Goal: Task Accomplishment & Management: Manage account settings

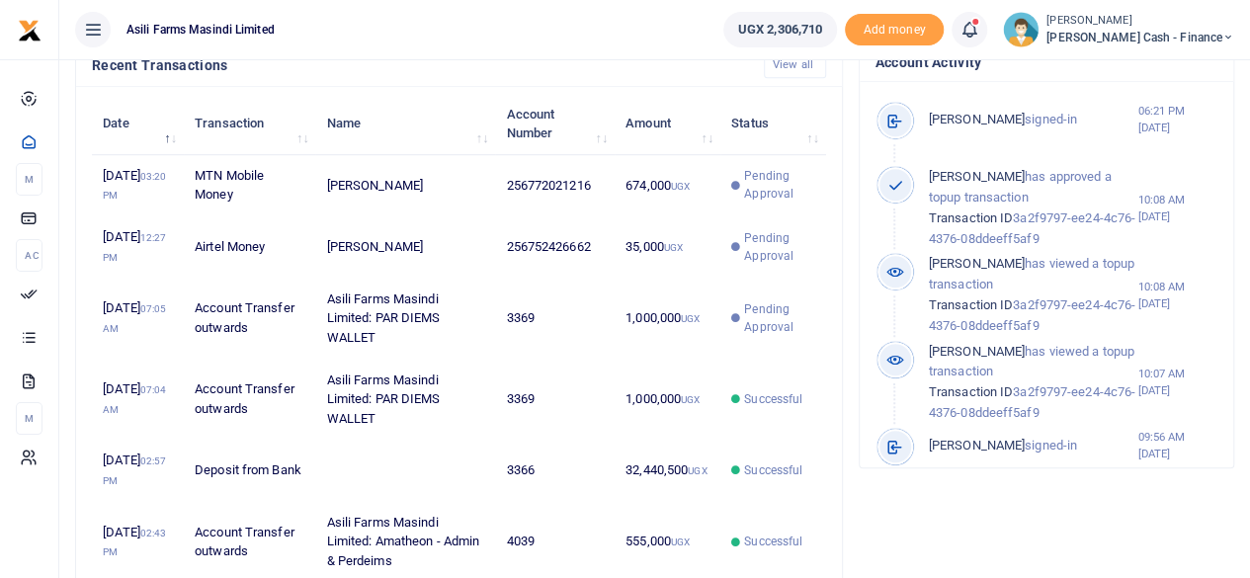
scroll to position [671, 0]
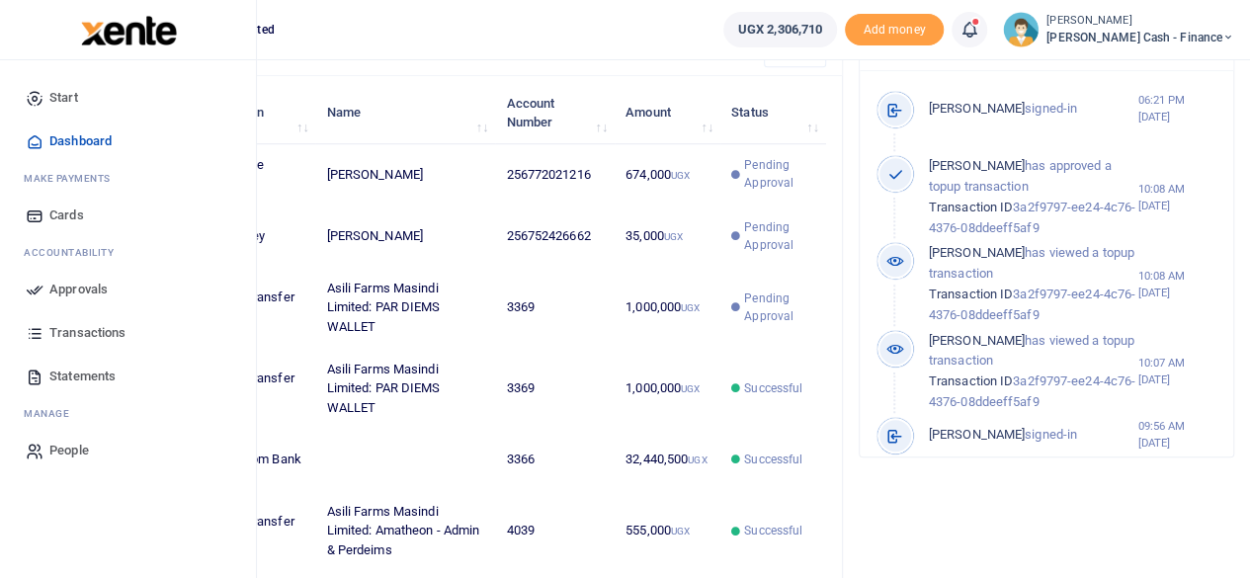
click at [65, 287] on span "Approvals" at bounding box center [78, 290] width 58 height 20
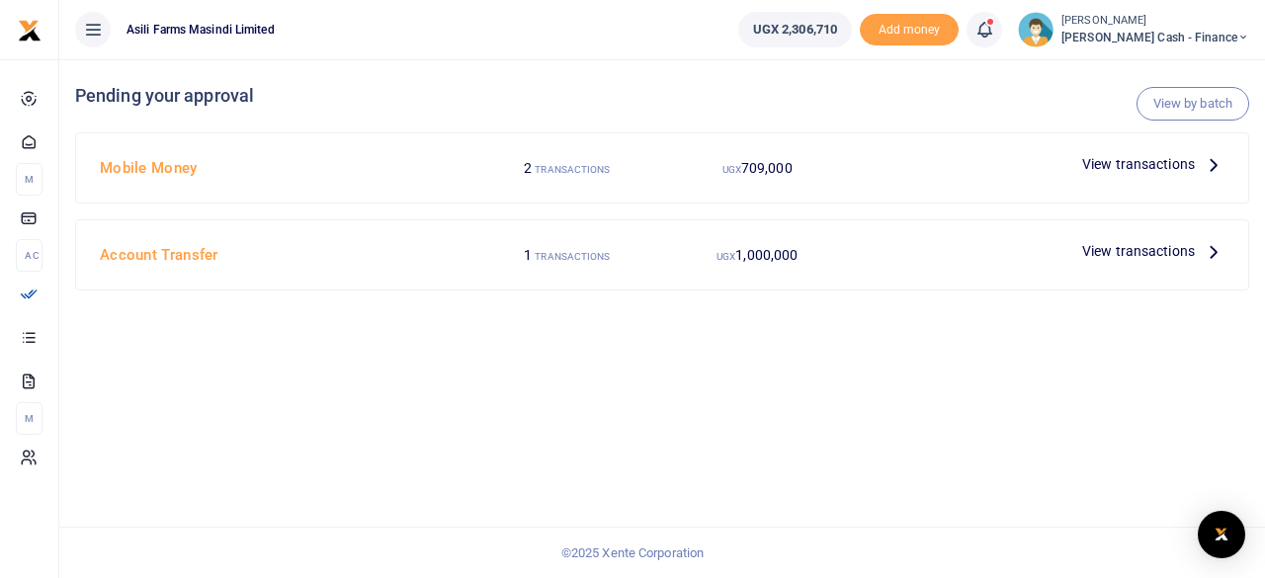
click at [1219, 161] on icon at bounding box center [1214, 164] width 22 height 22
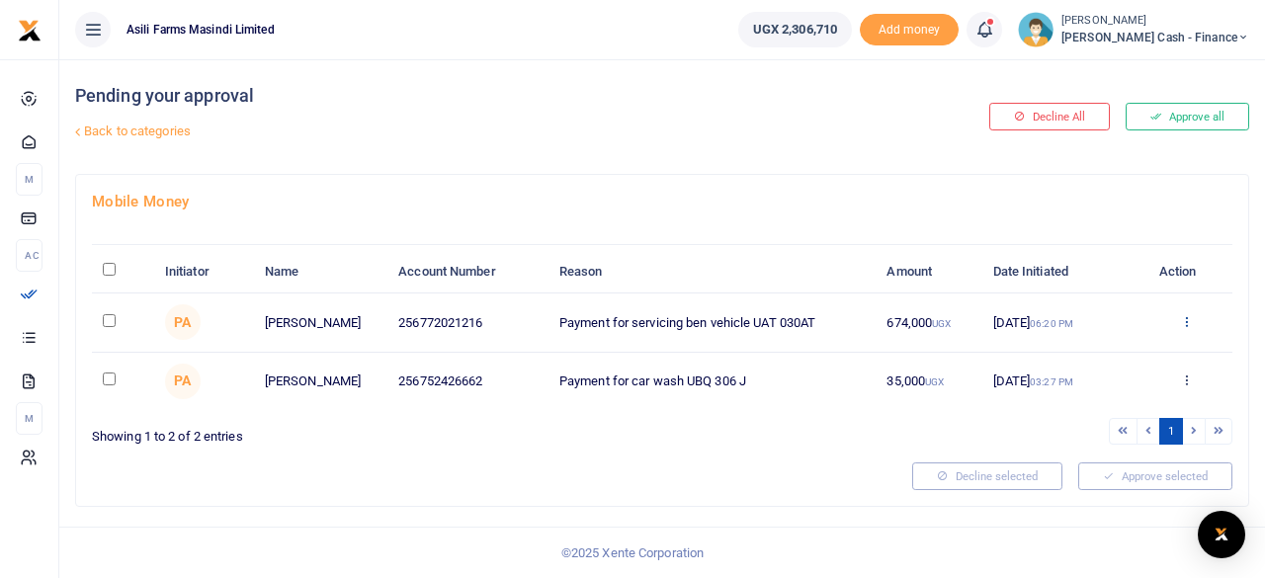
click at [1187, 318] on icon at bounding box center [1186, 321] width 13 height 14
click at [1107, 436] on link "Details" at bounding box center [1115, 442] width 156 height 28
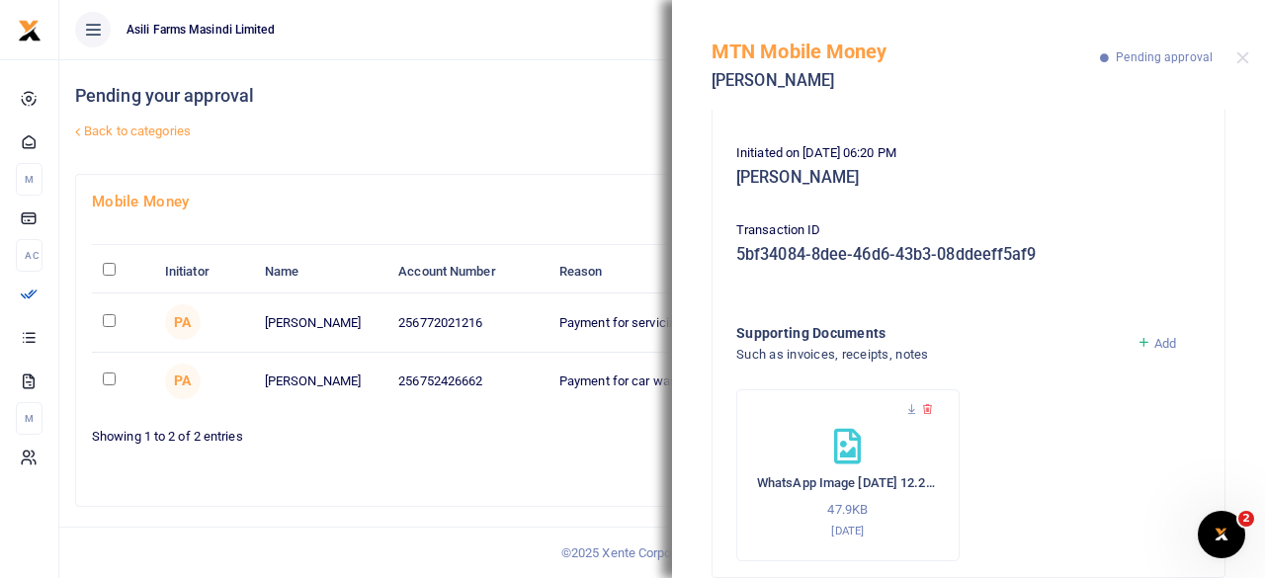
scroll to position [255, 0]
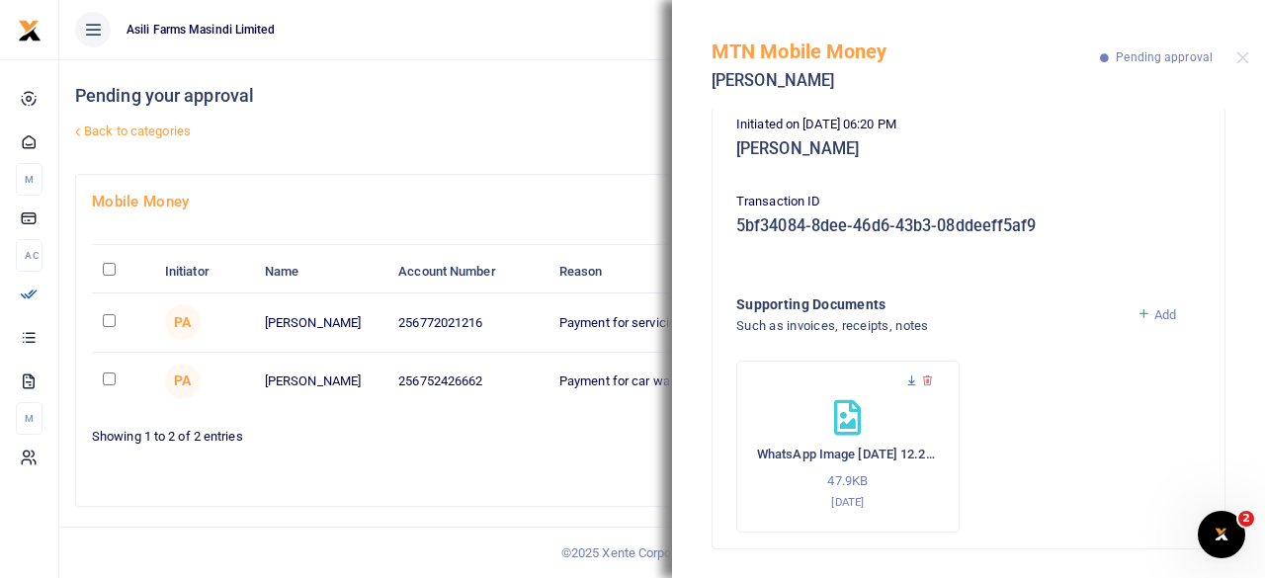
click at [912, 379] on icon at bounding box center [911, 381] width 13 height 13
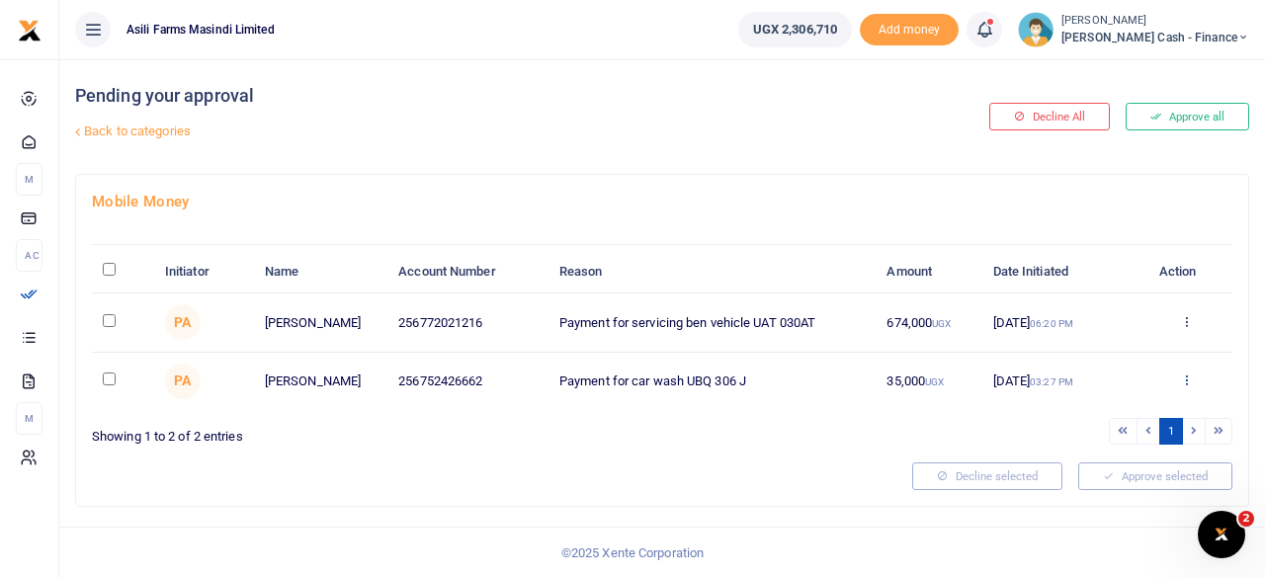
click at [1184, 375] on icon at bounding box center [1186, 380] width 13 height 14
click at [1104, 491] on link "Details" at bounding box center [1115, 500] width 156 height 28
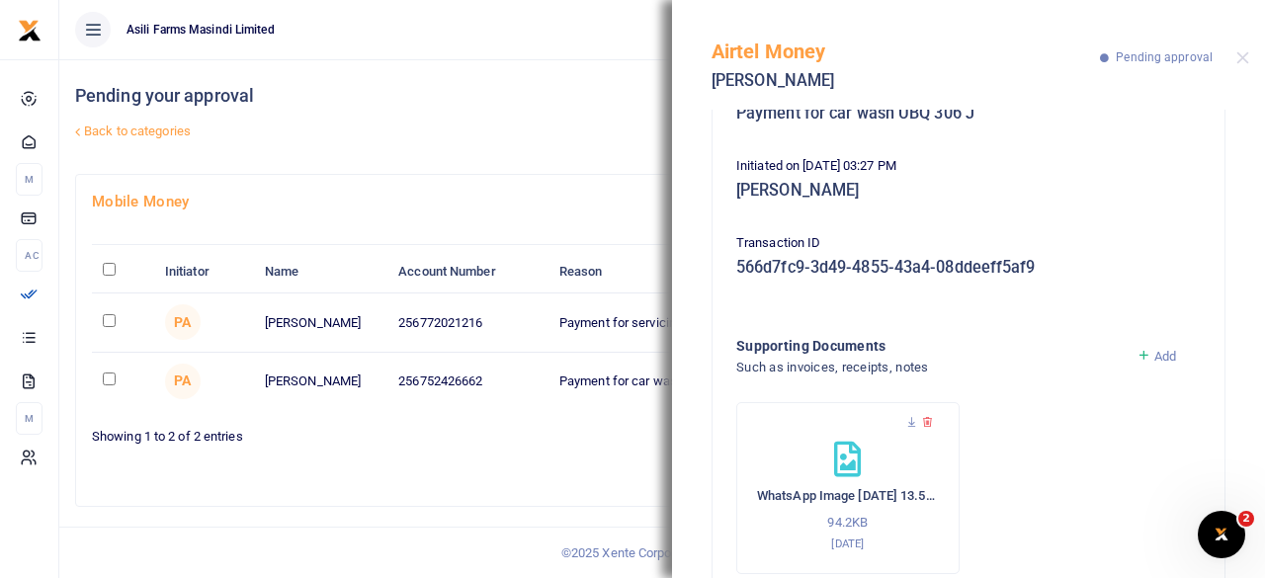
scroll to position [255, 0]
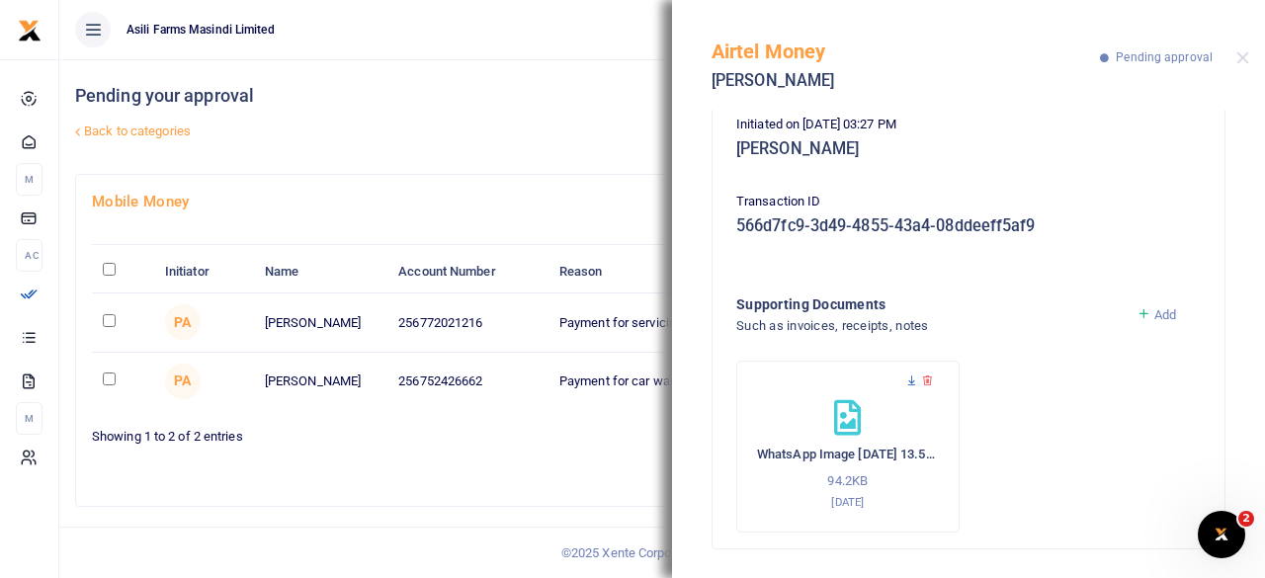
click at [913, 375] on icon at bounding box center [911, 381] width 13 height 13
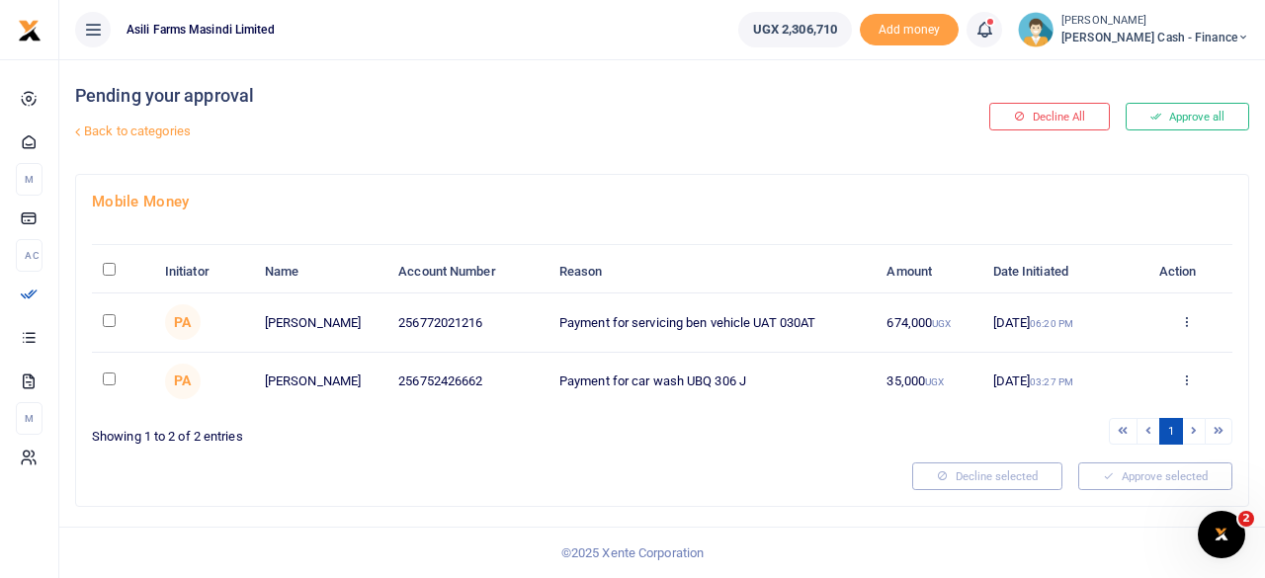
click at [105, 272] on input "\a \a : activate to sort column descending" at bounding box center [109, 269] width 13 height 13
checkbox input "true"
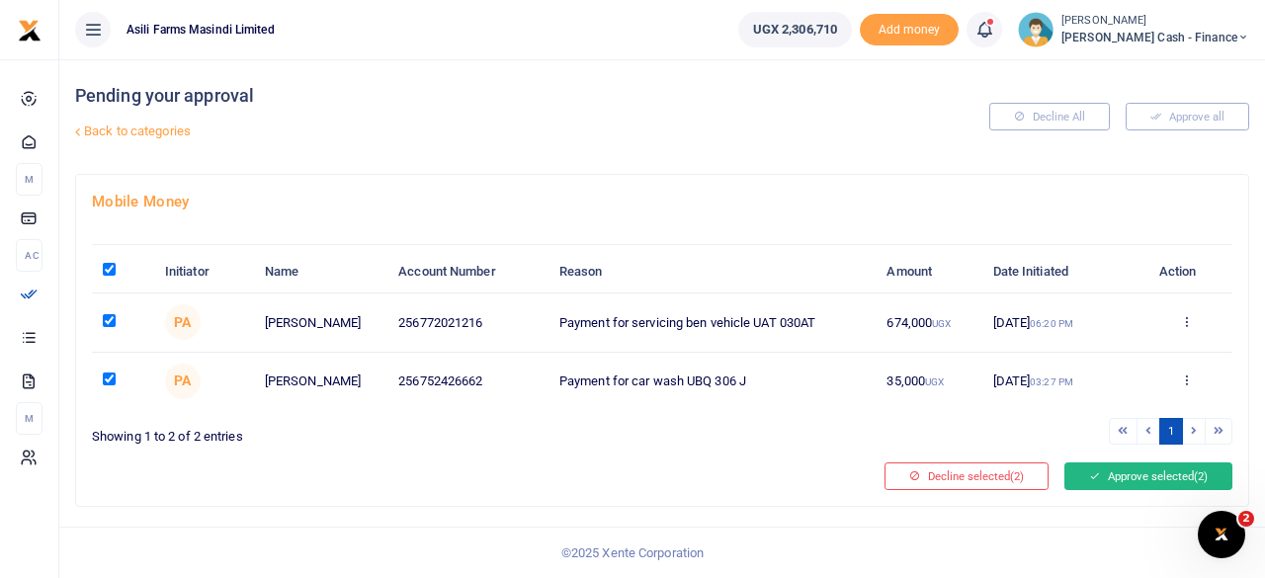
click at [1169, 470] on button "Approve selected (2)" at bounding box center [1148, 476] width 168 height 28
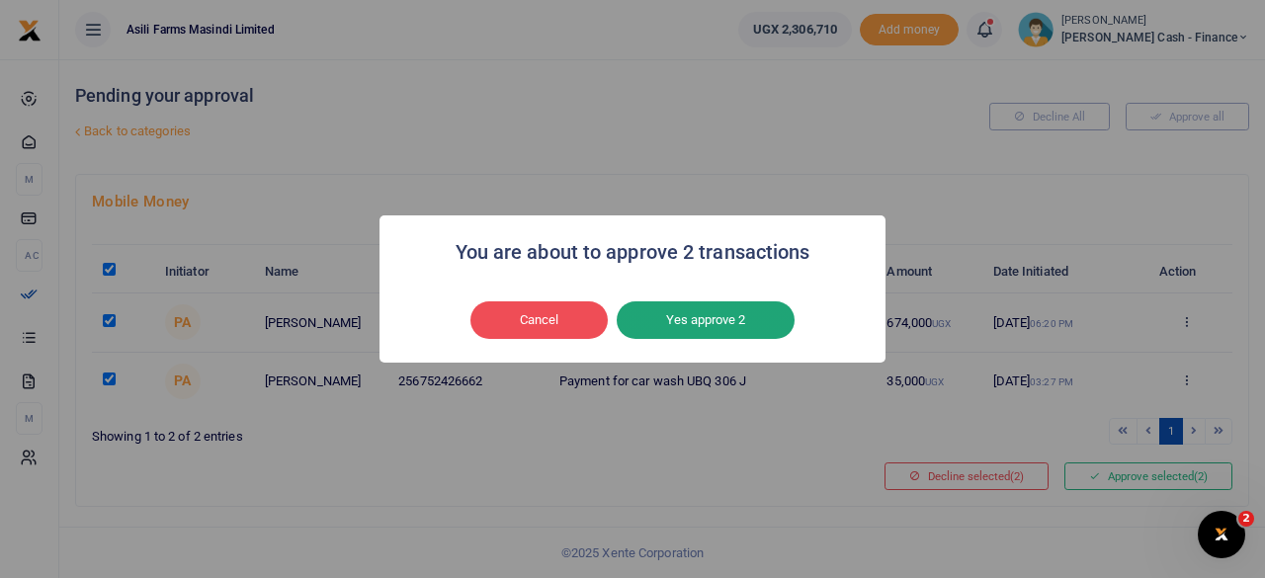
click at [727, 313] on button "Yes approve 2" at bounding box center [706, 320] width 178 height 38
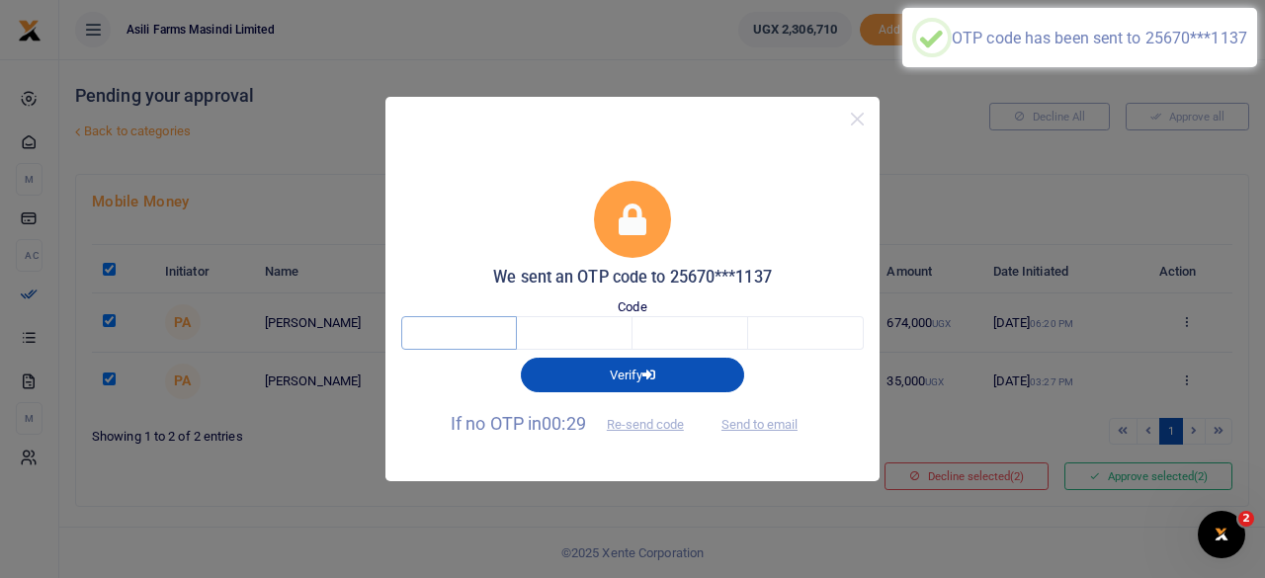
click at [480, 329] on input "text" at bounding box center [459, 333] width 116 height 34
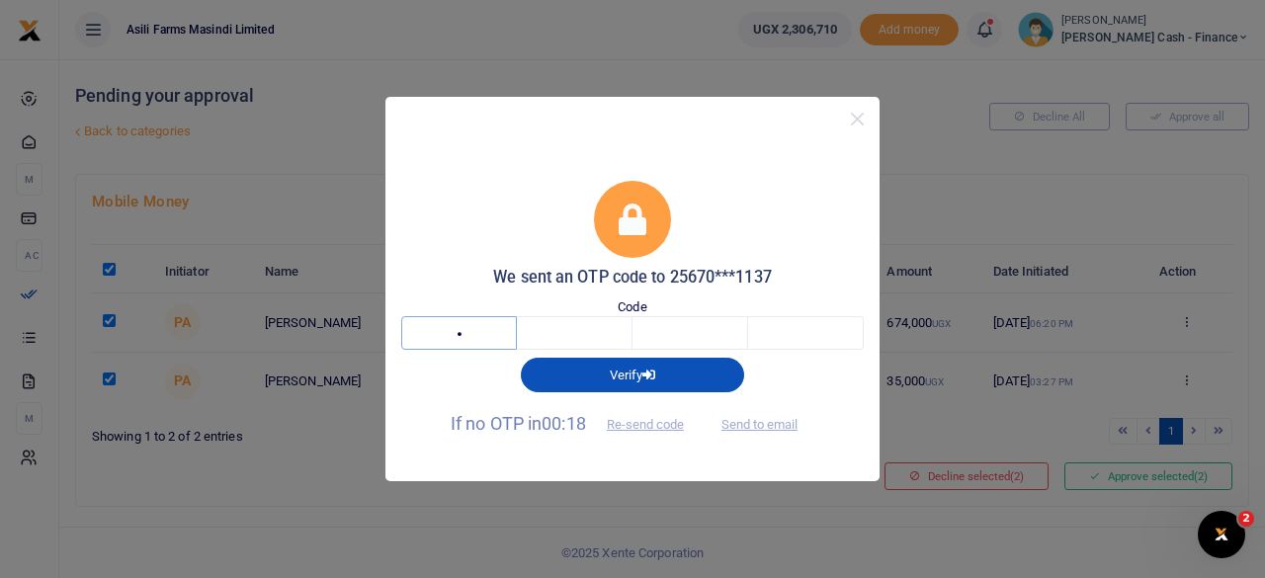
type input "5"
type input "2"
type input "6"
type input "1"
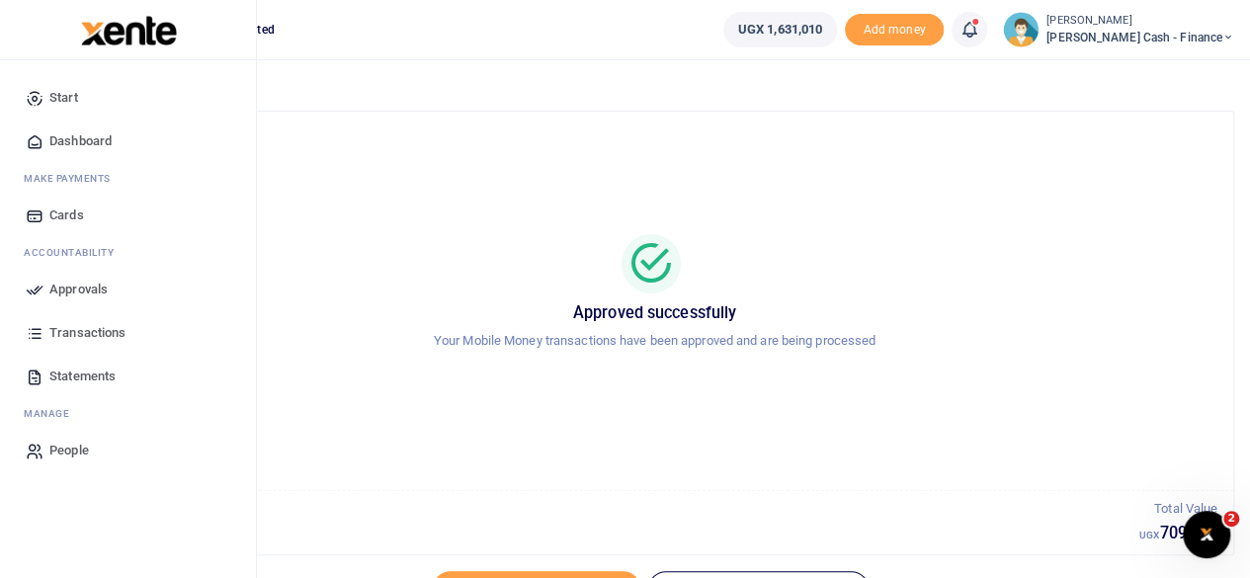
click at [77, 290] on span "Approvals" at bounding box center [78, 290] width 58 height 20
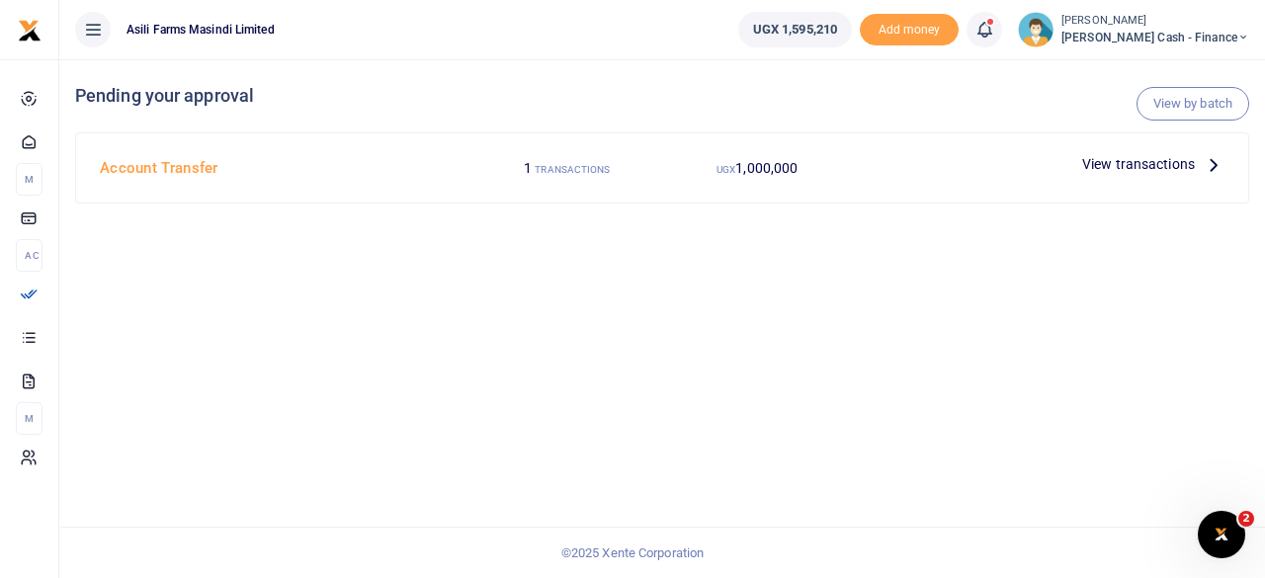
click at [1204, 163] on icon at bounding box center [1214, 164] width 22 height 22
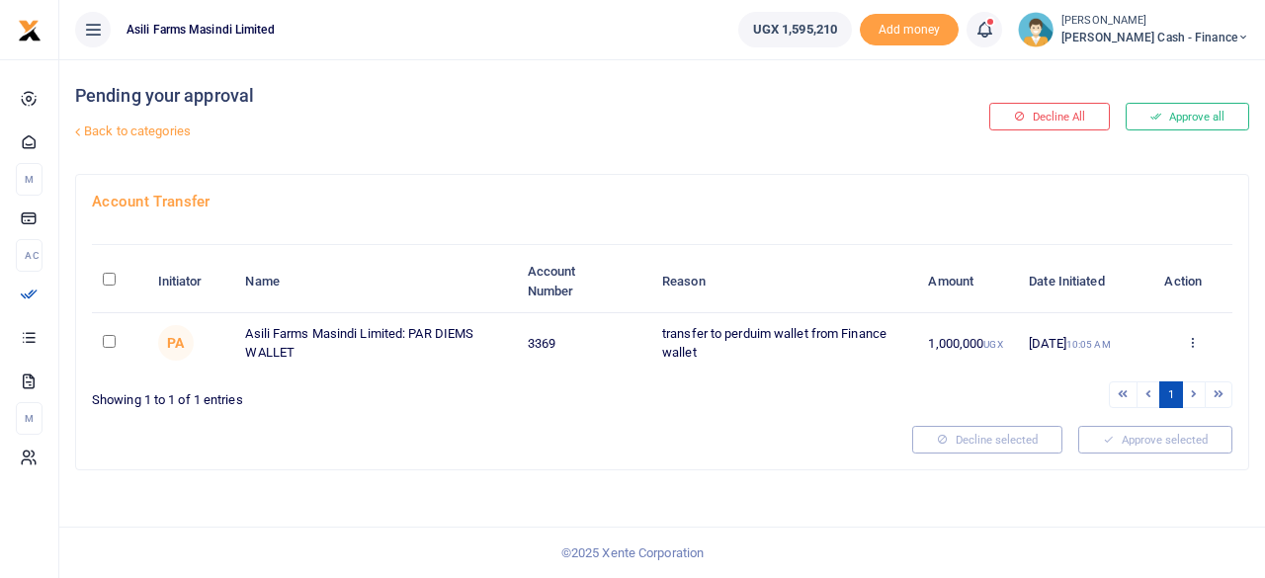
click at [1231, 34] on span "Petty Cash - Finance" at bounding box center [1155, 38] width 188 height 18
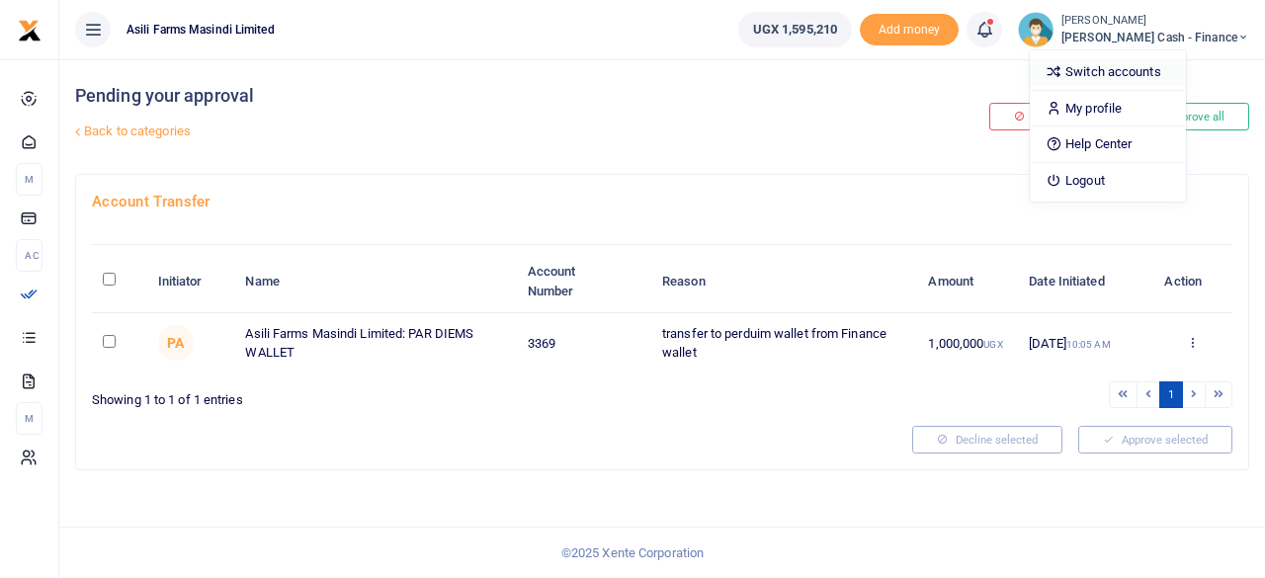
click at [1179, 78] on link "Switch accounts" at bounding box center [1108, 72] width 156 height 28
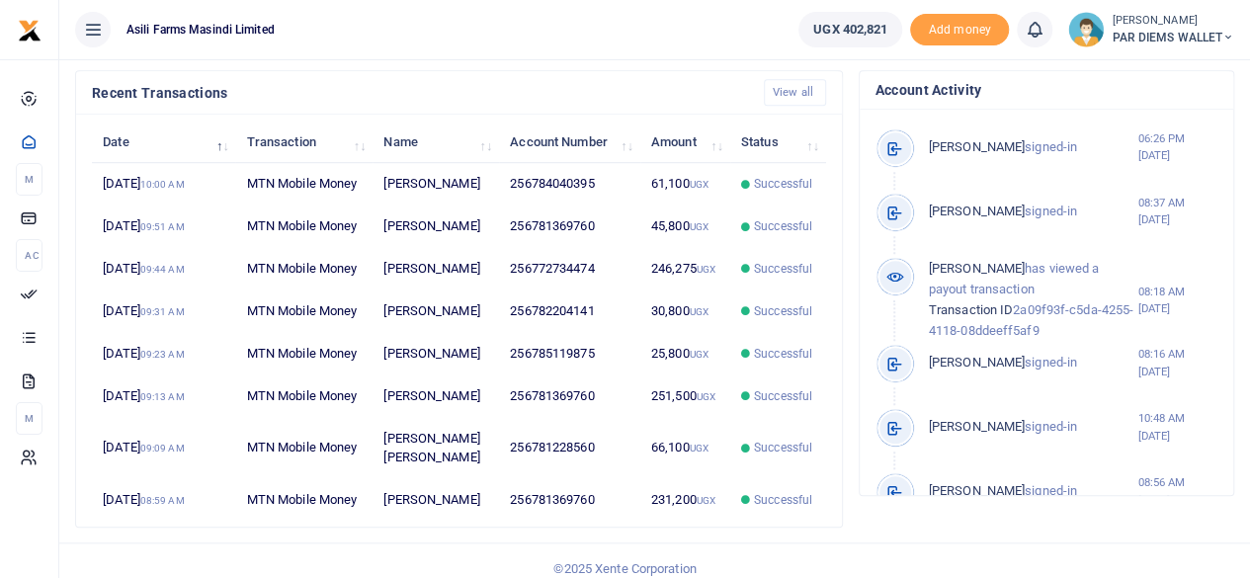
scroll to position [617, 0]
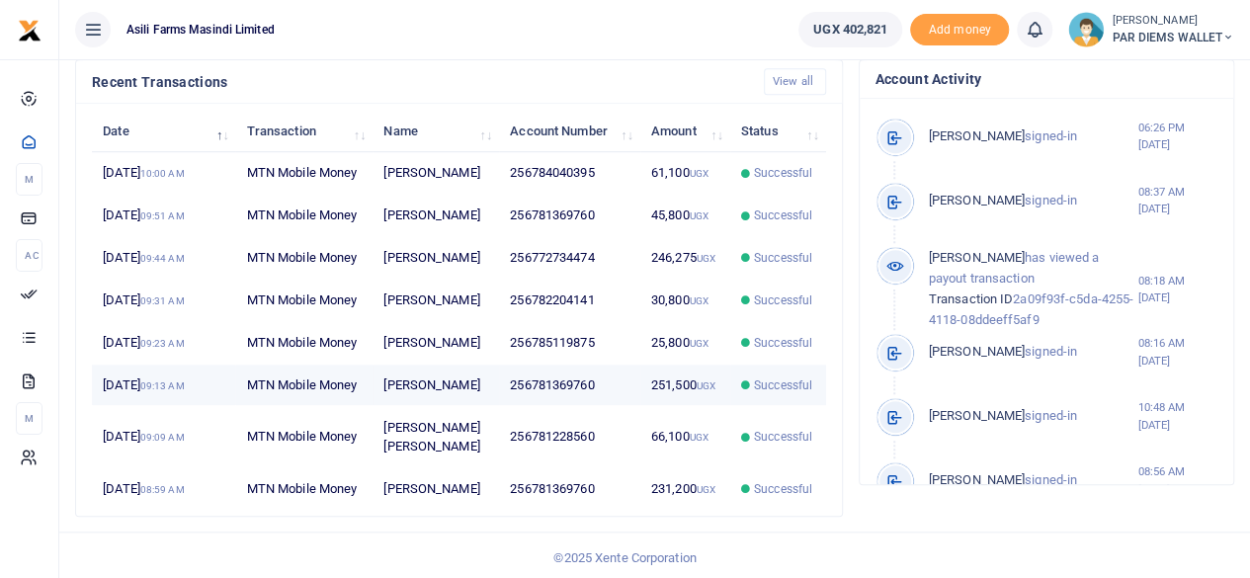
click at [247, 393] on td "MTN Mobile Money" at bounding box center [303, 386] width 137 height 42
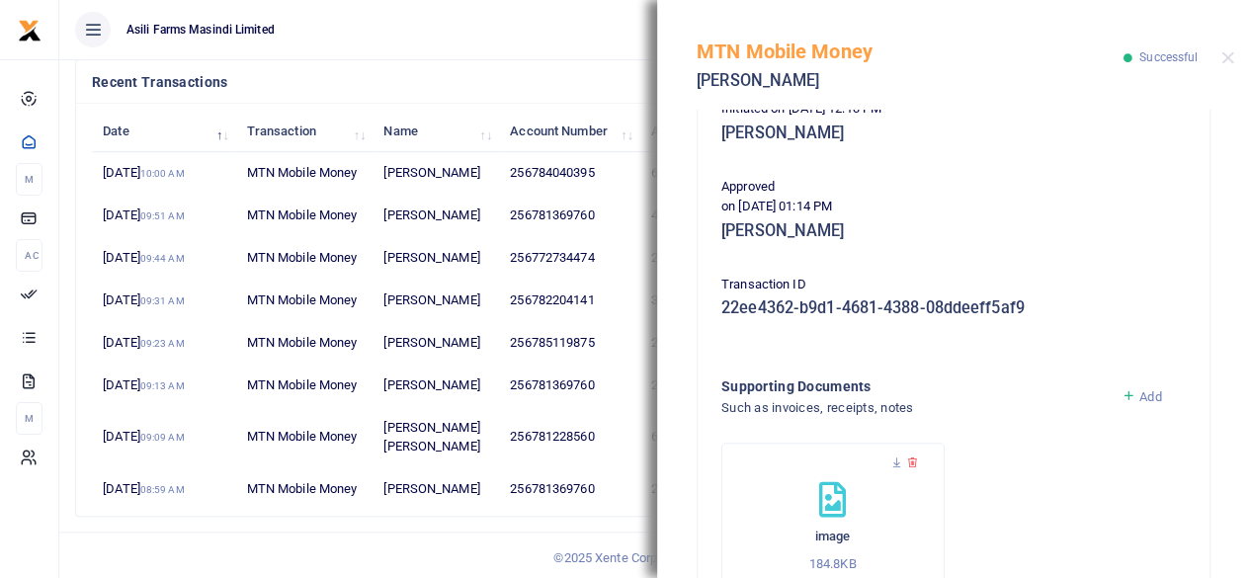
scroll to position [446, 0]
click at [892, 458] on icon at bounding box center [896, 462] width 13 height 13
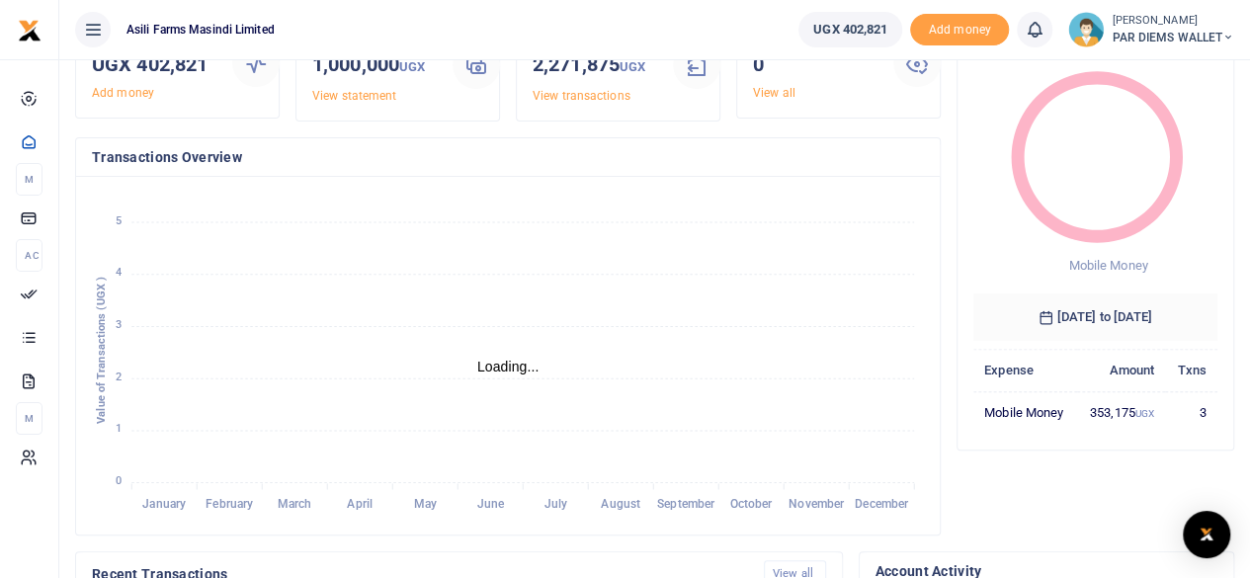
scroll to position [115, 0]
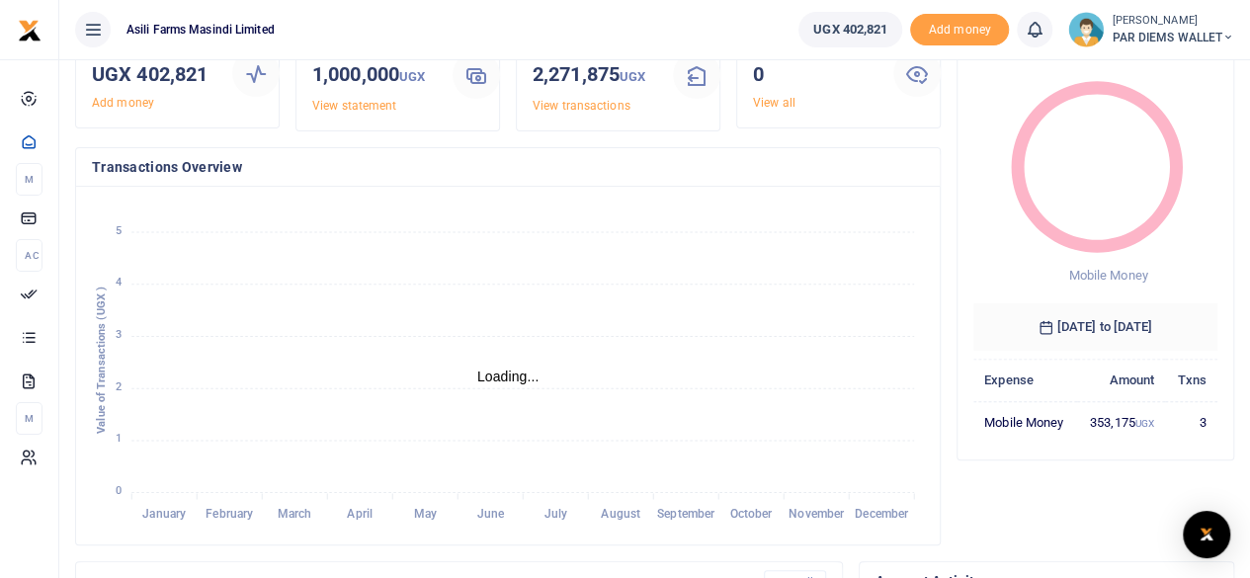
click at [1223, 27] on small "[PERSON_NAME]" at bounding box center [1173, 21] width 123 height 17
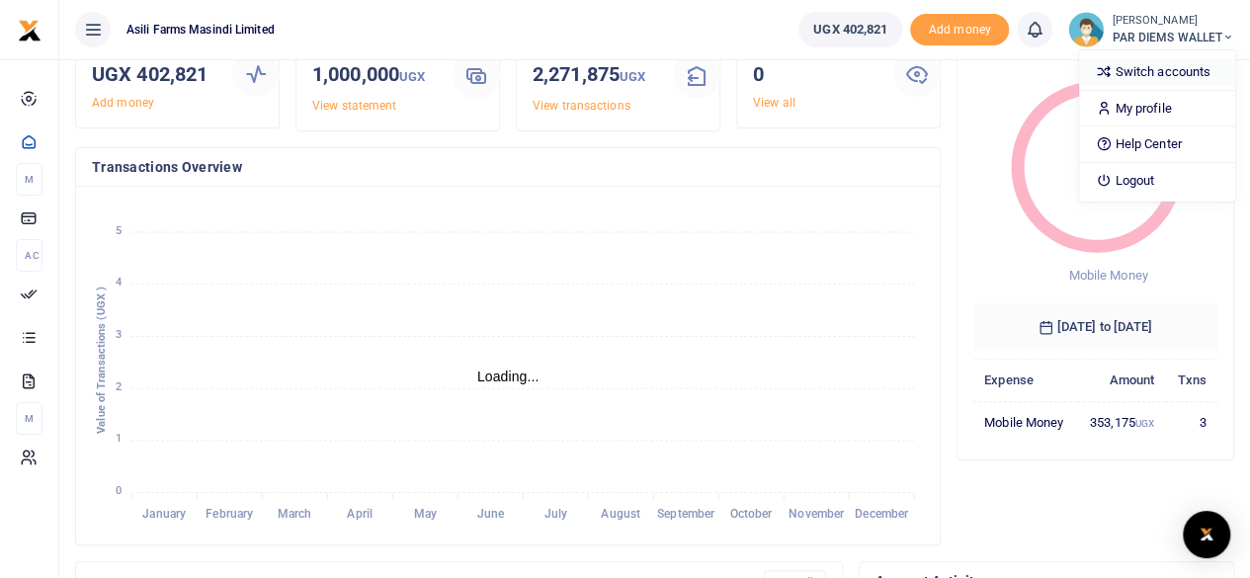
click at [1168, 72] on link "Switch accounts" at bounding box center [1157, 72] width 156 height 28
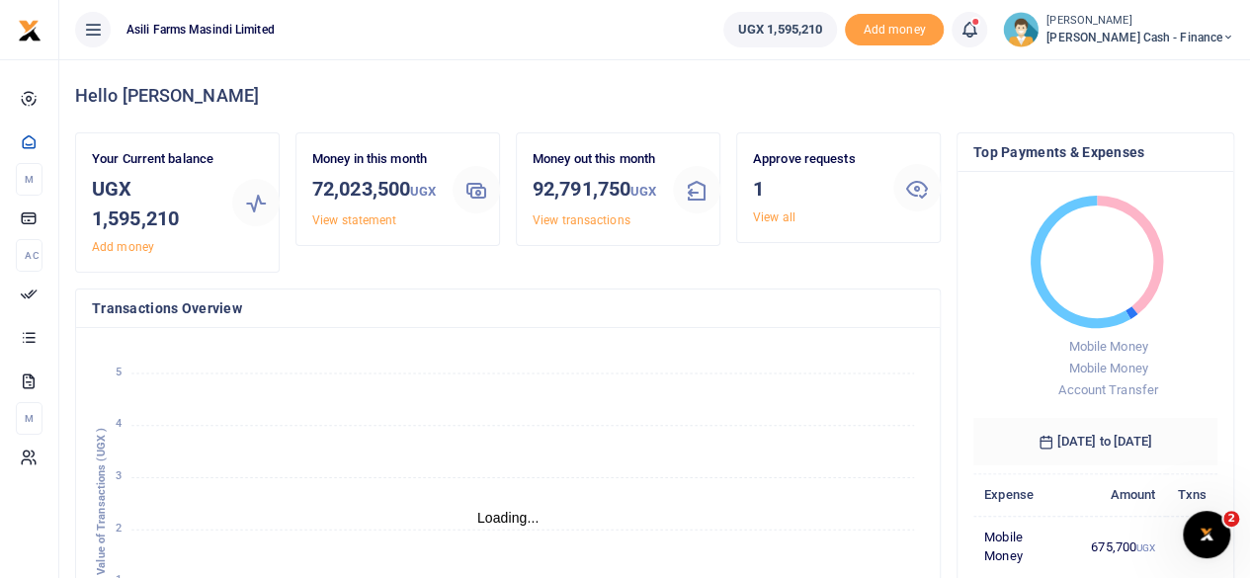
click at [1219, 42] on span "[PERSON_NAME] Cash - Finance" at bounding box center [1140, 38] width 188 height 18
click at [1144, 172] on link "Logout" at bounding box center [1093, 181] width 156 height 28
